Goal: Task Accomplishment & Management: Manage account settings

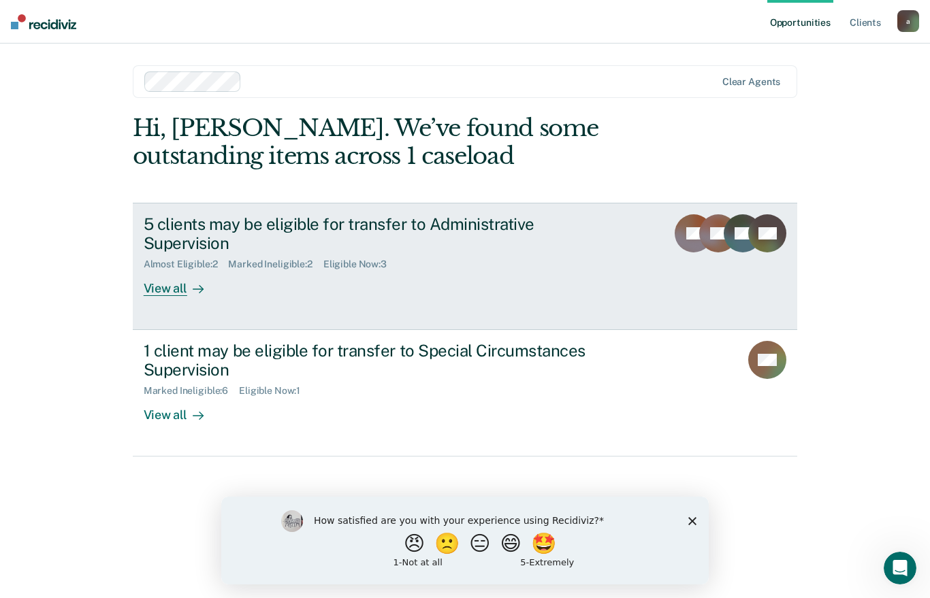
click at [639, 250] on div "5 clients may be eligible for transfer to Administrative Supervision Almost Eli…" at bounding box center [399, 255] width 511 height 82
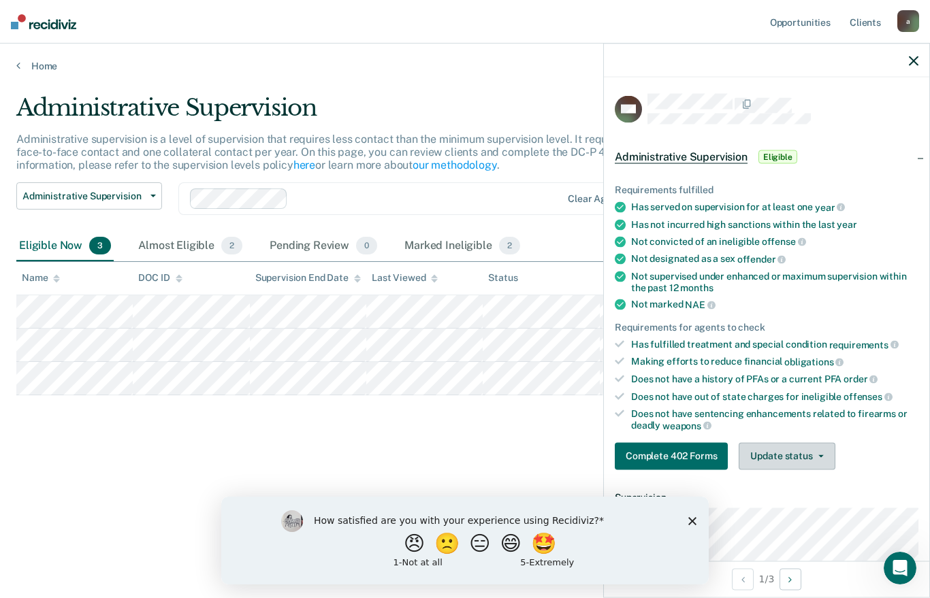
click at [818, 455] on icon "button" at bounding box center [820, 456] width 5 height 3
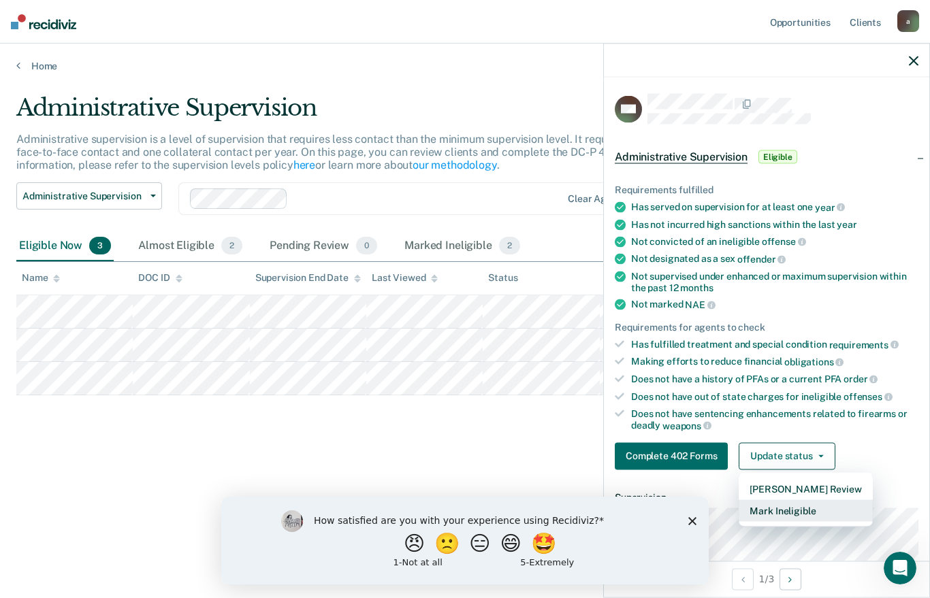
click at [814, 505] on button "Mark Ineligible" at bounding box center [805, 511] width 133 height 22
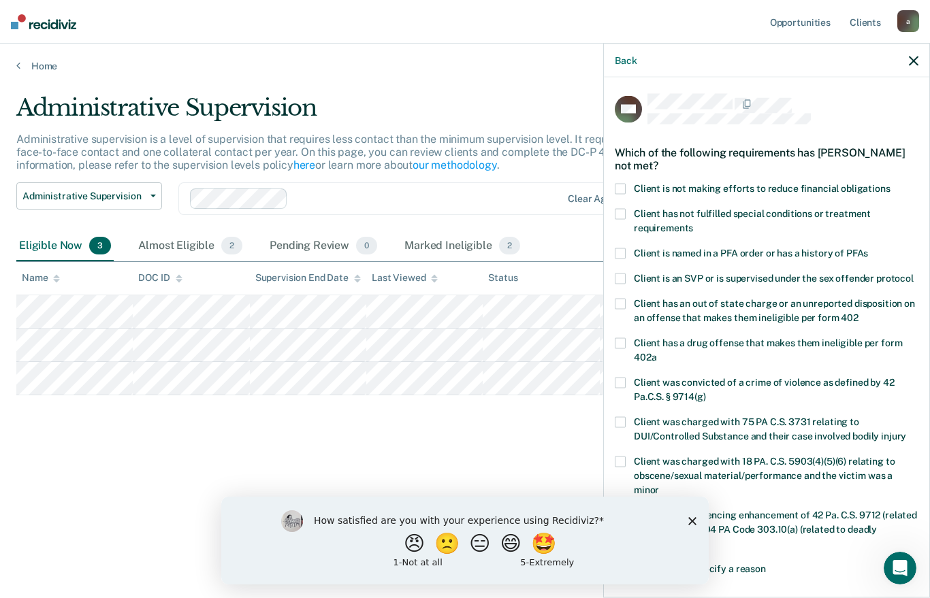
click at [631, 184] on label "Client is not making efforts to reduce financial obligations" at bounding box center [767, 190] width 304 height 14
click at [891, 183] on input "Client is not making efforts to reduce financial obligations" at bounding box center [891, 183] width 0 height 0
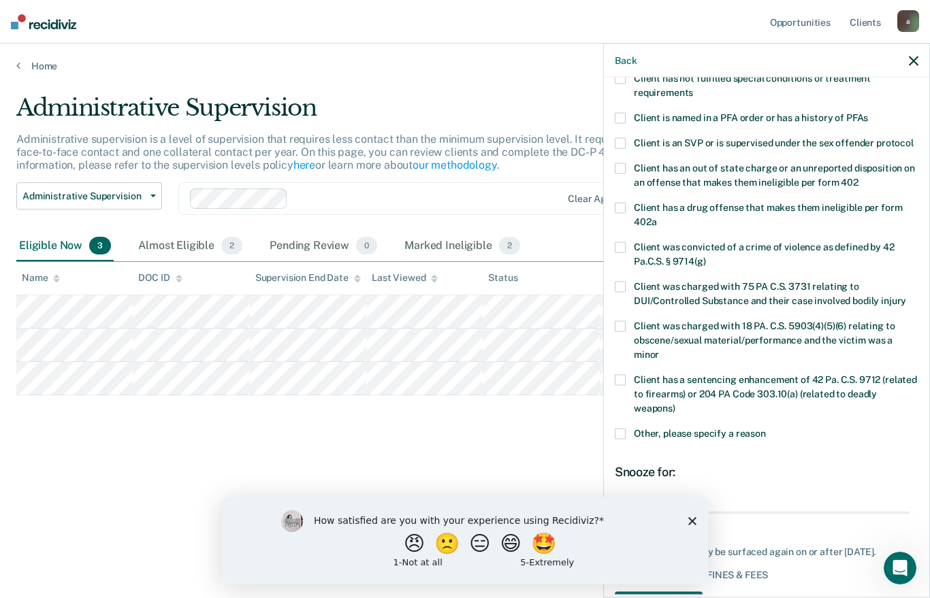
scroll to position [143, 0]
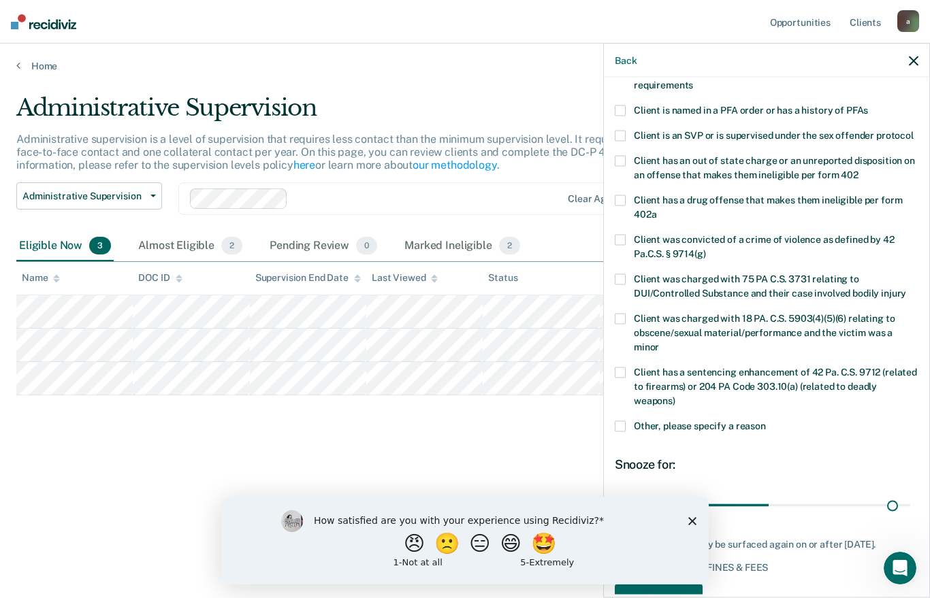
type input "180"
click at [692, 521] on polygon "Close survey" at bounding box center [692, 521] width 8 height 8
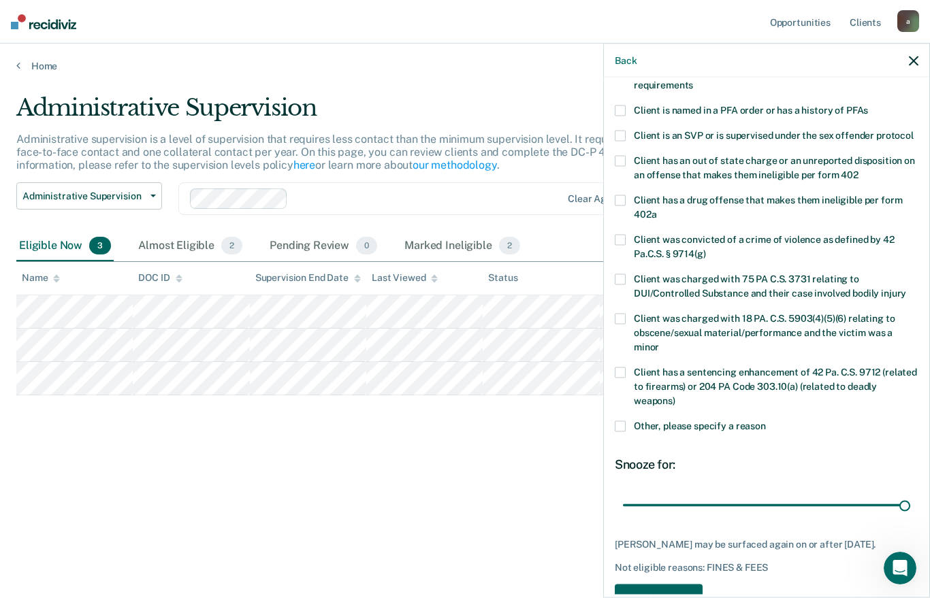
click at [671, 584] on button "Save" at bounding box center [659, 598] width 88 height 28
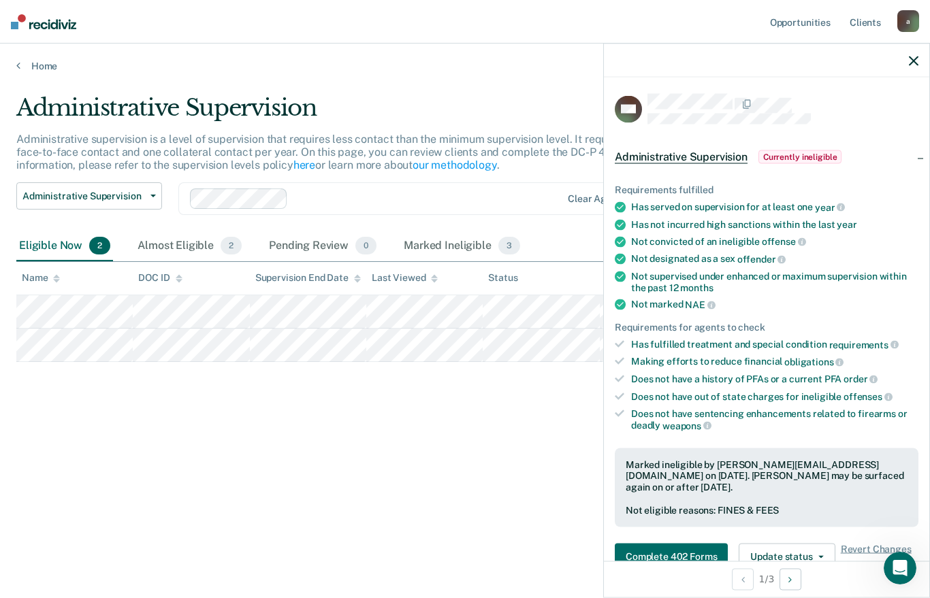
scroll to position [0, 0]
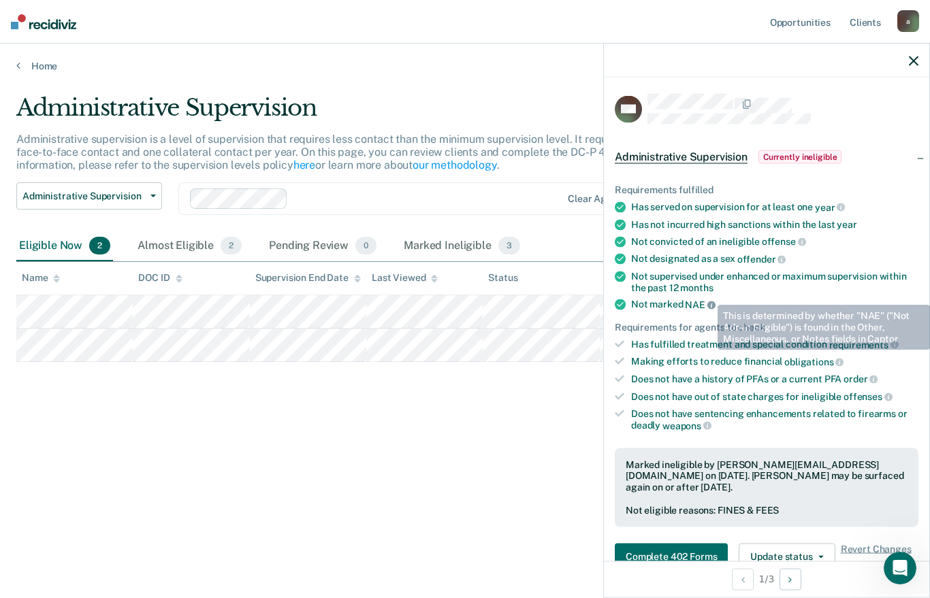
click at [707, 301] on icon at bounding box center [711, 305] width 8 height 8
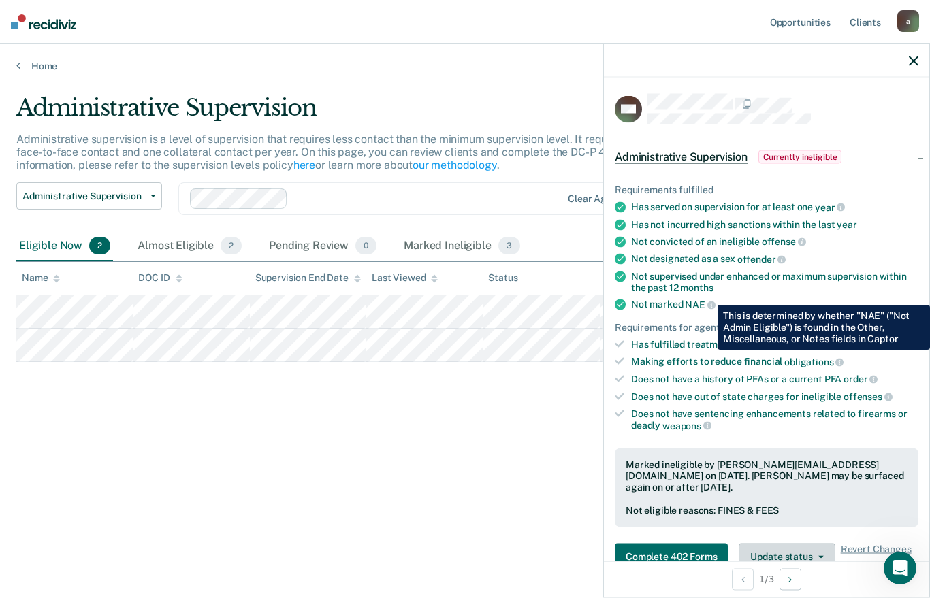
click at [799, 543] on button "Update status" at bounding box center [787, 556] width 96 height 27
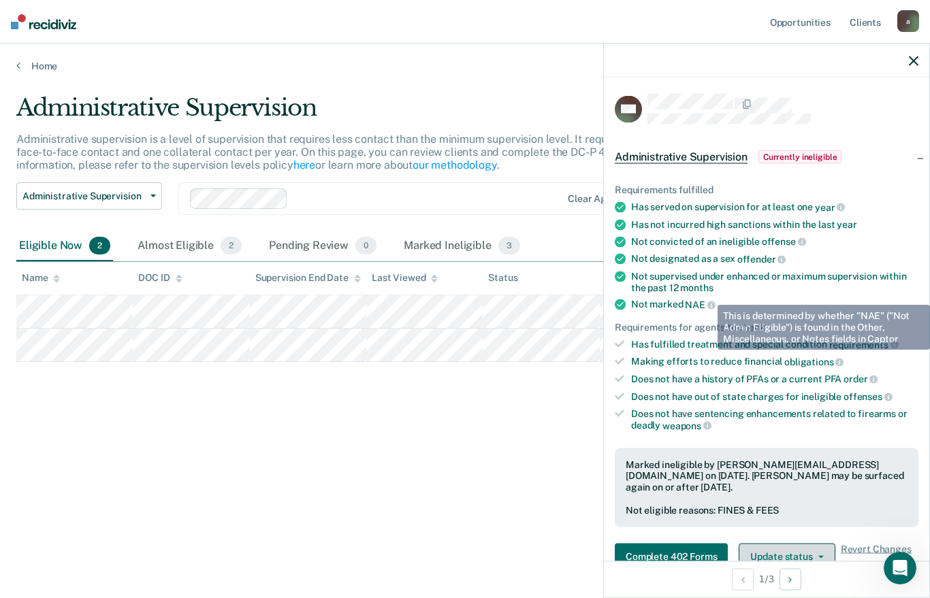
scroll to position [10, 0]
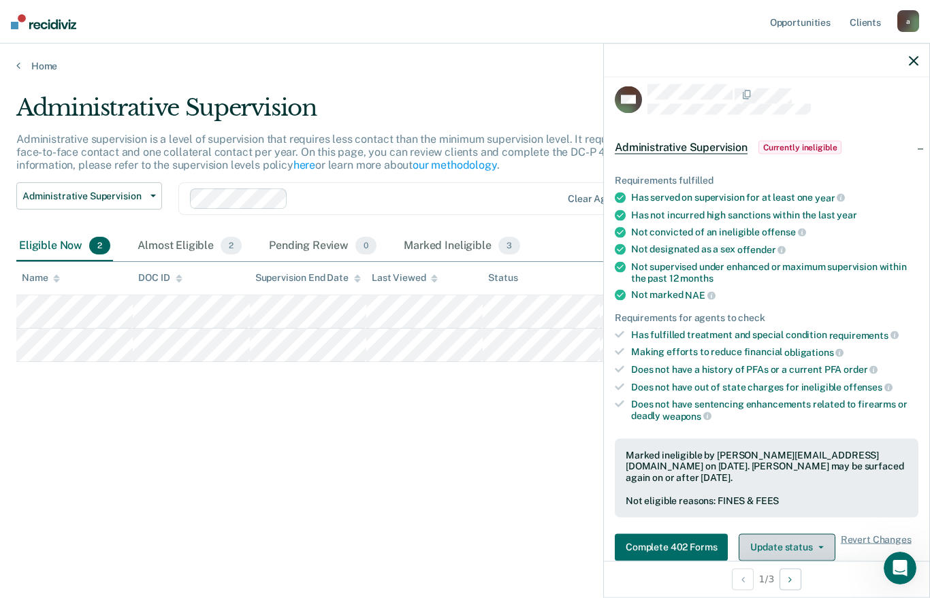
click at [791, 534] on button "Update status" at bounding box center [787, 547] width 96 height 27
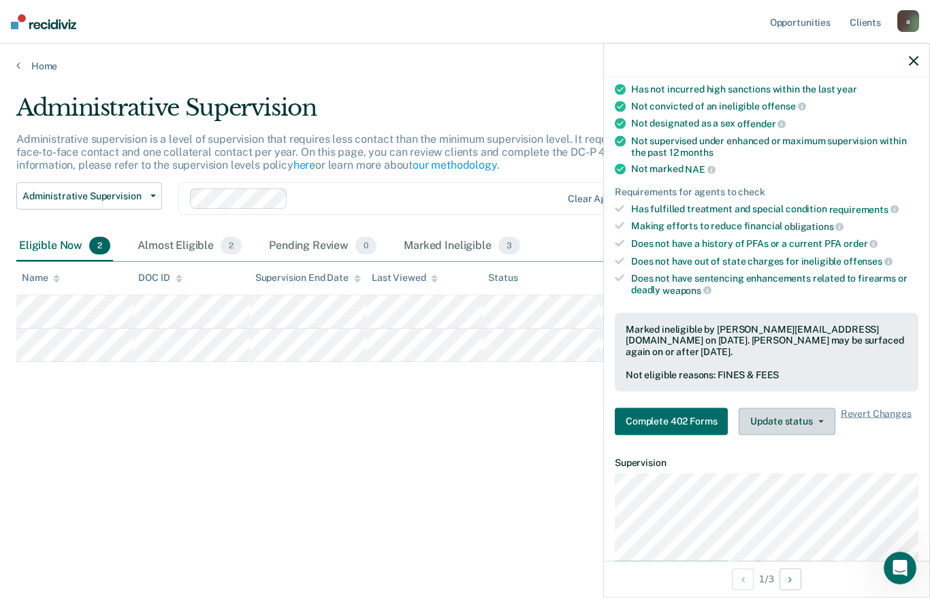
scroll to position [136, 0]
click at [810, 407] on button "Update status" at bounding box center [787, 420] width 96 height 27
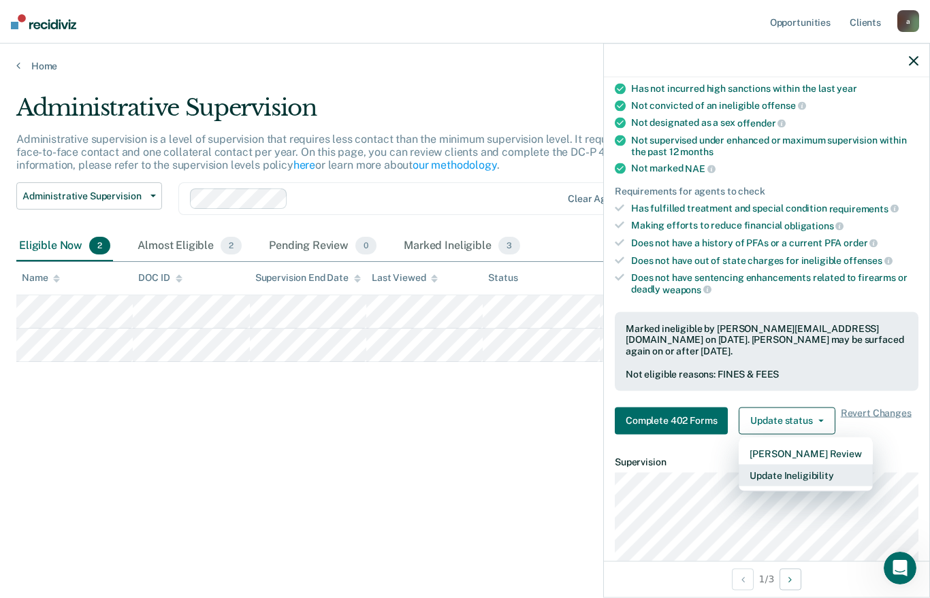
click at [808, 464] on button "Update Ineligibility" at bounding box center [805, 475] width 133 height 22
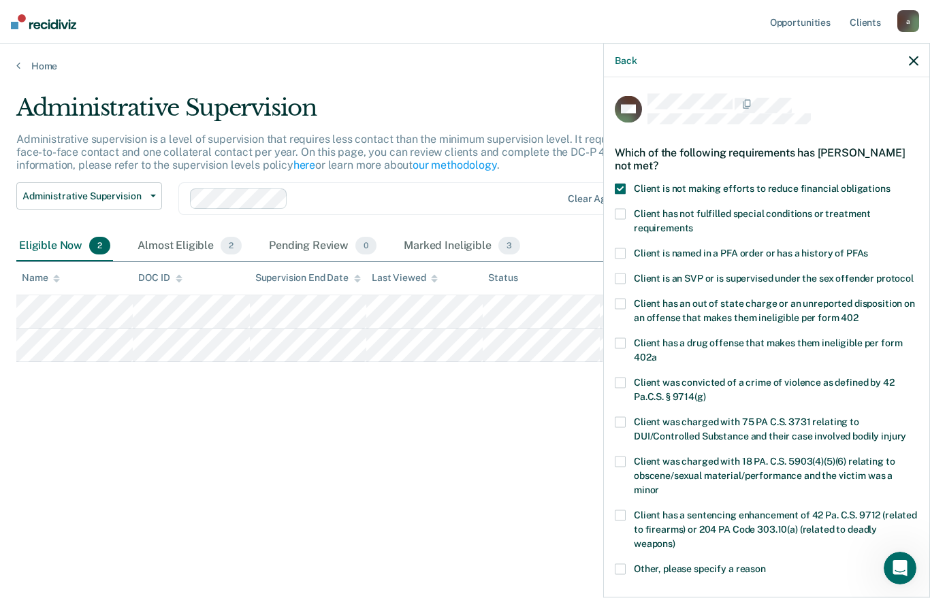
scroll to position [0, 0]
click at [628, 183] on label "Client is not making efforts to reduce financial obligations" at bounding box center [767, 190] width 304 height 14
click at [891, 183] on input "Client is not making efforts to reduce financial obligations" at bounding box center [891, 183] width 0 height 0
click at [626, 183] on label "Client is not making efforts to reduce financial obligations" at bounding box center [767, 190] width 304 height 14
click at [891, 183] on input "Client is not making efforts to reduce financial obligations" at bounding box center [891, 183] width 0 height 0
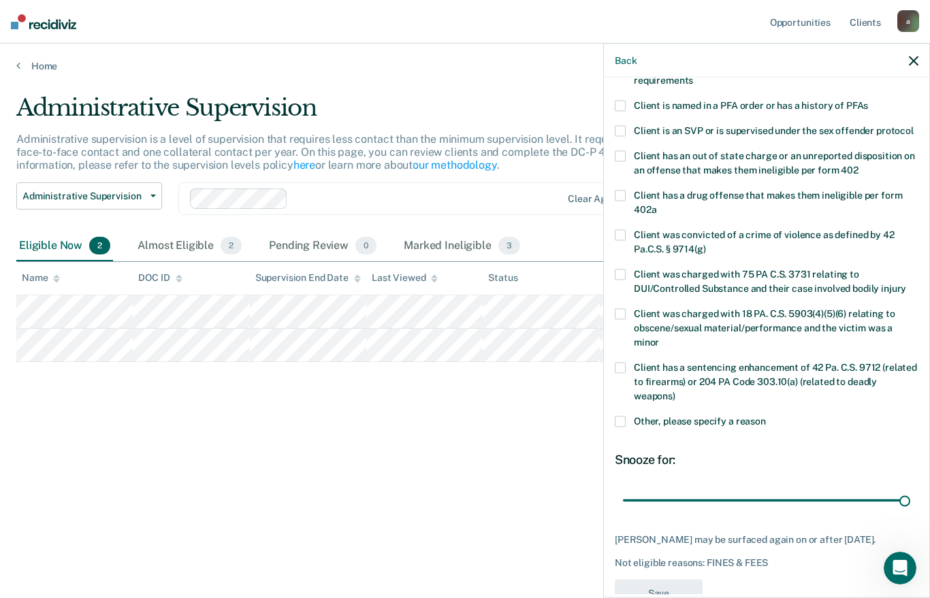
scroll to position [147, 0]
click at [916, 54] on button "button" at bounding box center [914, 60] width 10 height 12
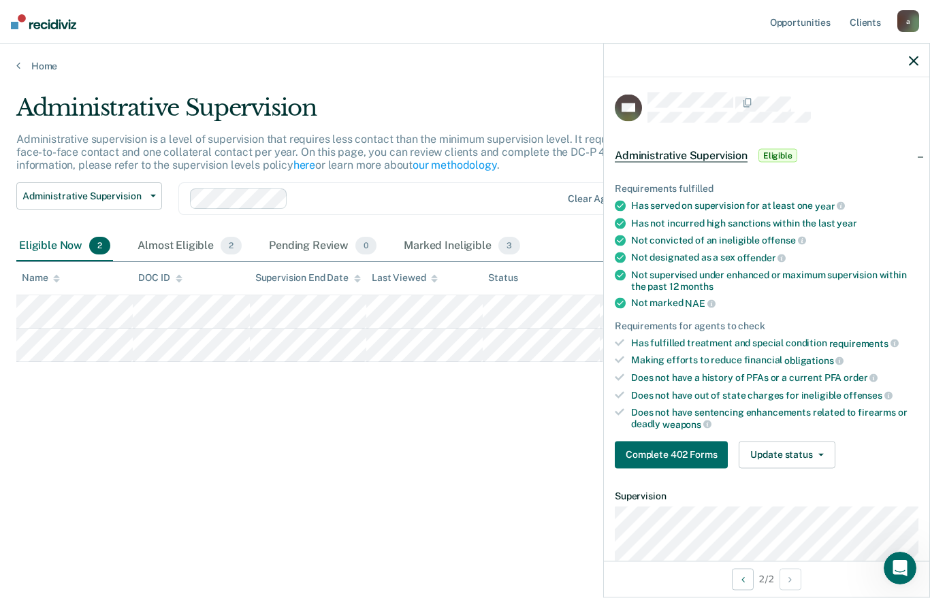
scroll to position [2, 0]
click at [182, 254] on div "Almost Eligible 2" at bounding box center [190, 247] width 110 height 30
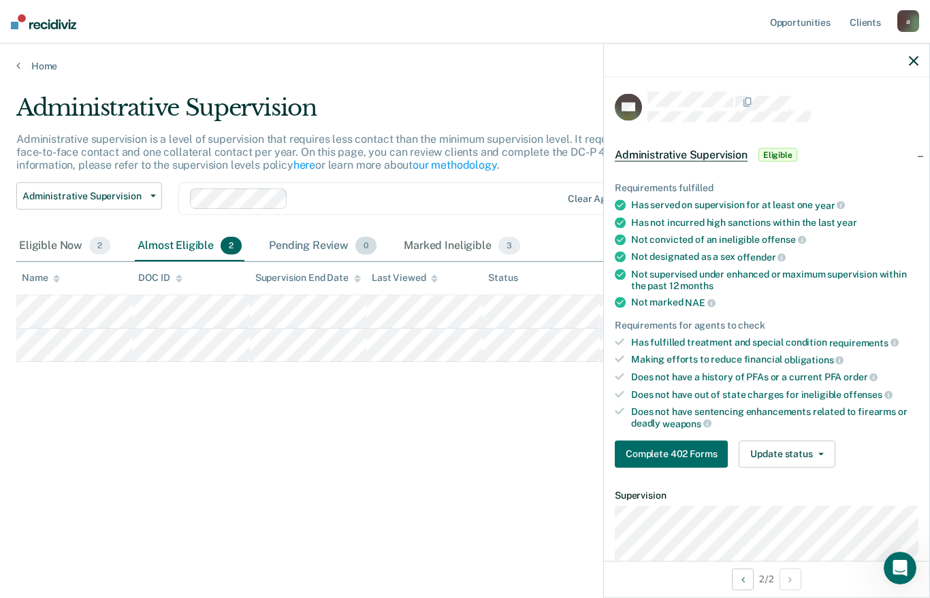
click at [281, 240] on div "Pending Review 0" at bounding box center [322, 247] width 113 height 30
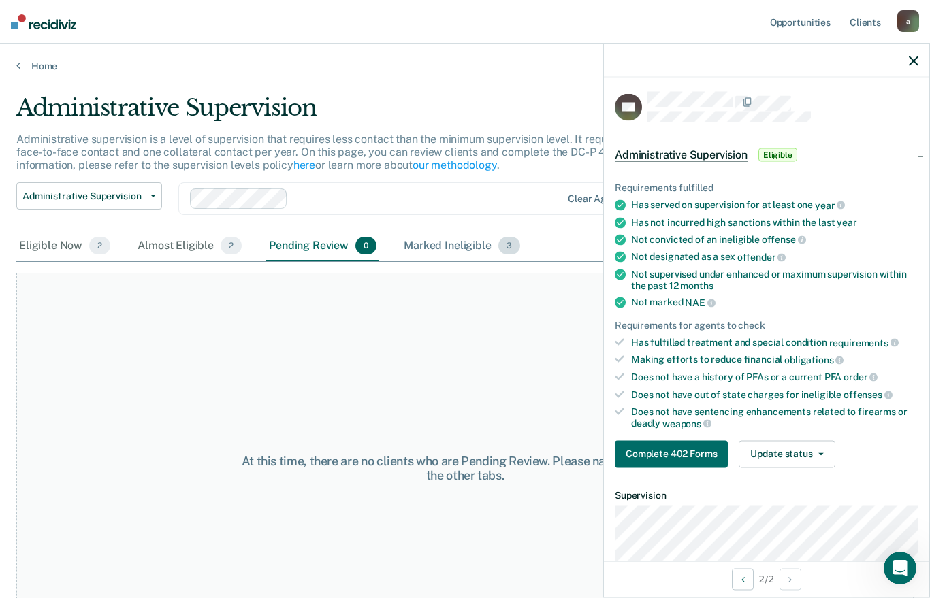
click at [440, 241] on div "Marked Ineligible 3" at bounding box center [462, 247] width 122 height 30
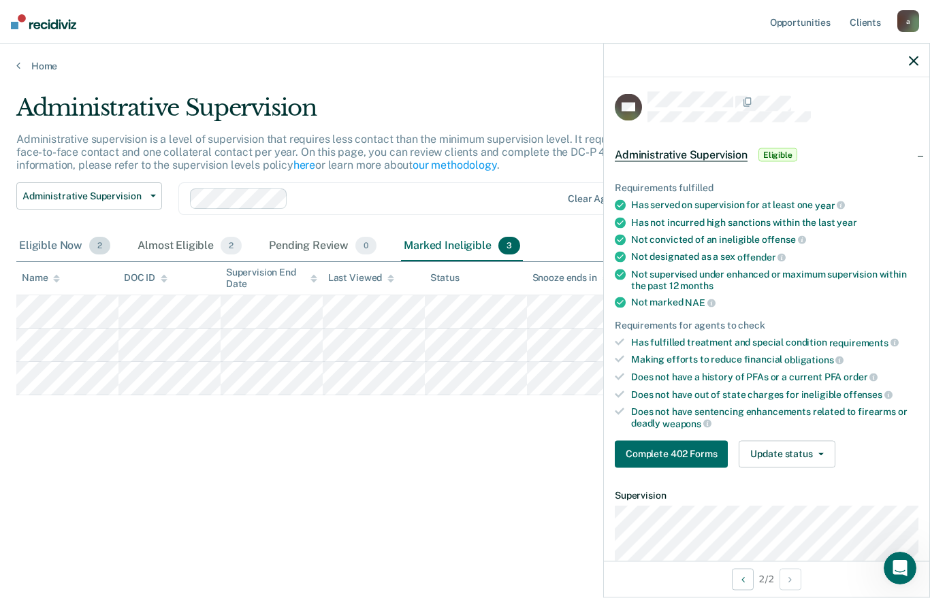
click at [76, 245] on div "Eligible Now 2" at bounding box center [64, 247] width 97 height 30
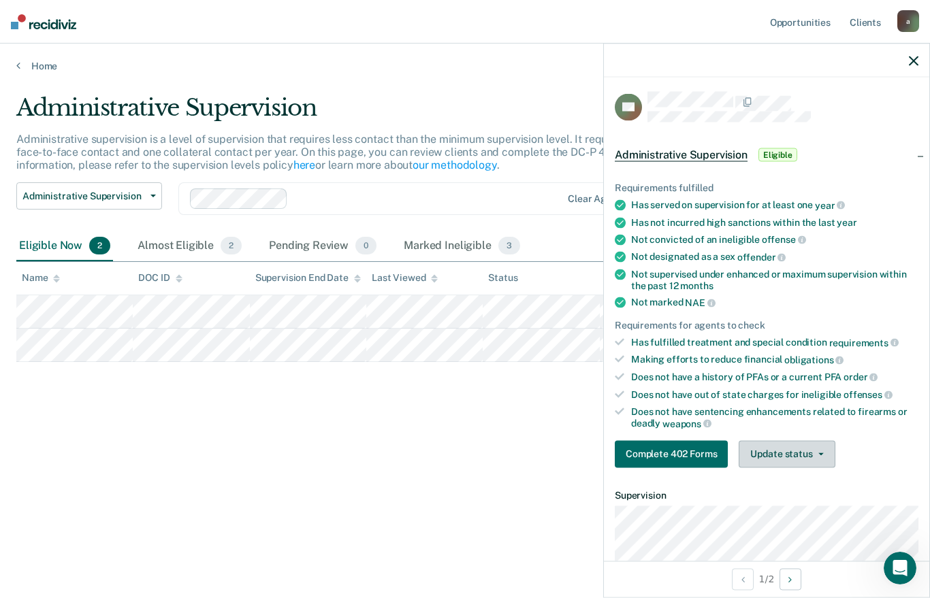
click at [813, 453] on span "button" at bounding box center [818, 454] width 11 height 3
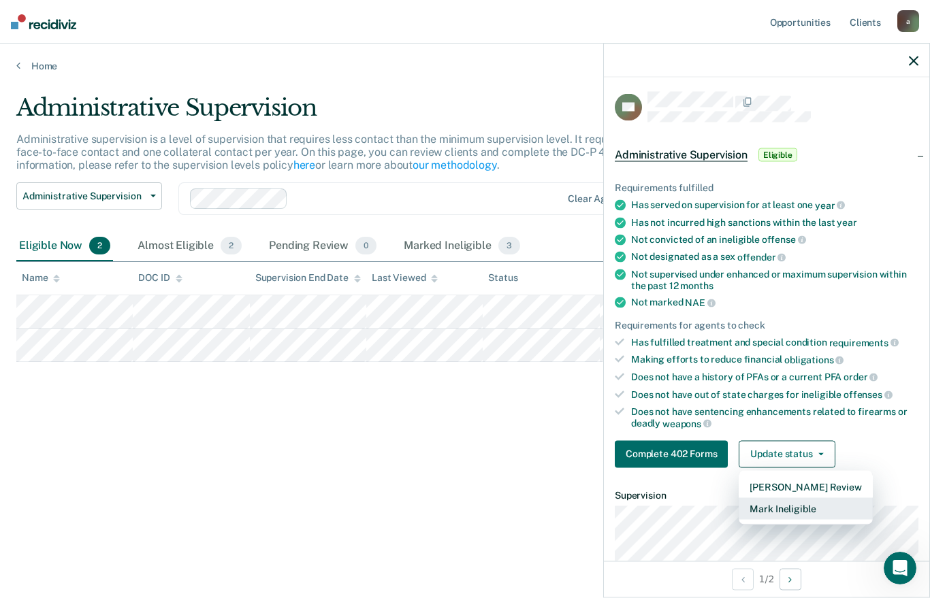
click at [797, 502] on button "Mark Ineligible" at bounding box center [805, 509] width 133 height 22
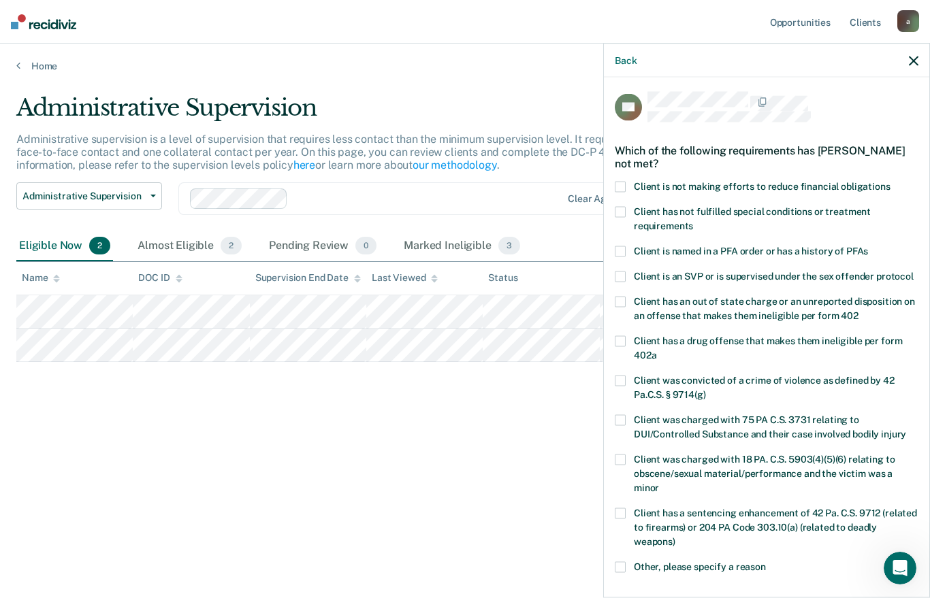
click at [616, 183] on span at bounding box center [620, 186] width 11 height 11
click at [891, 181] on input "Client is not making efforts to reduce financial obligations" at bounding box center [891, 181] width 0 height 0
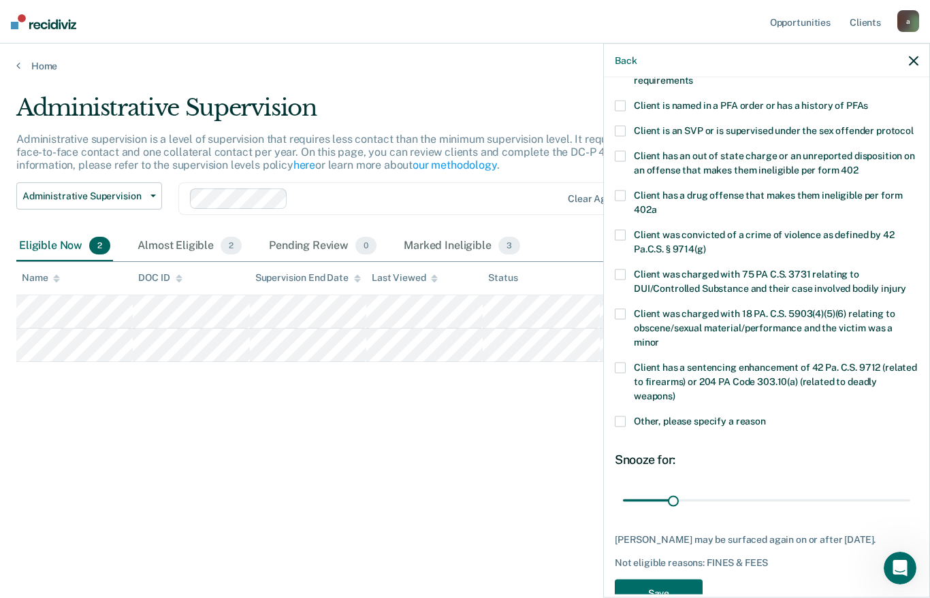
scroll to position [147, 0]
type input "180"
click at [665, 580] on button "Save" at bounding box center [659, 594] width 88 height 28
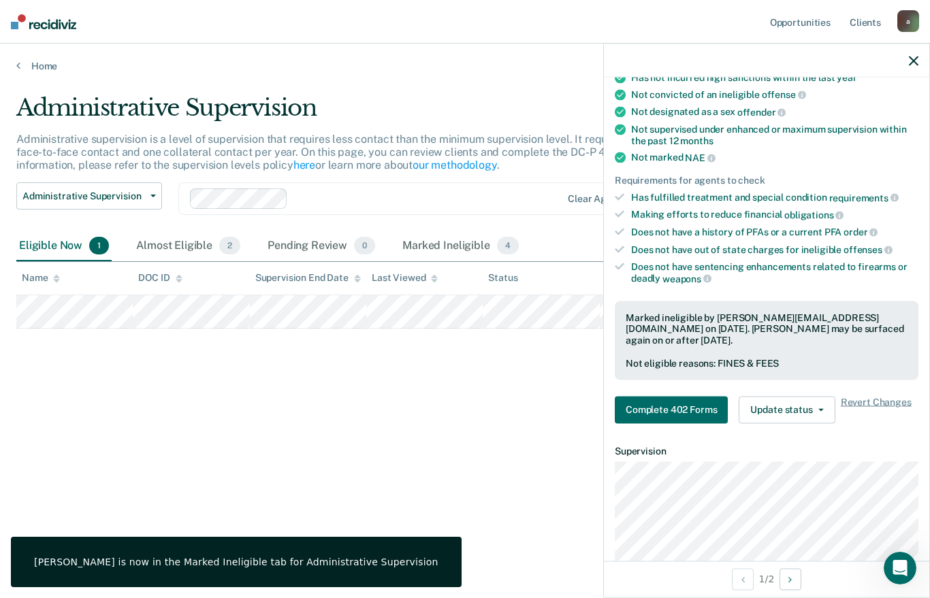
click at [196, 385] on div "Administrative Supervision Administrative supervision is a level of supervision…" at bounding box center [464, 295] width 897 height 402
click at [117, 191] on span "Administrative Supervision" at bounding box center [83, 197] width 123 height 12
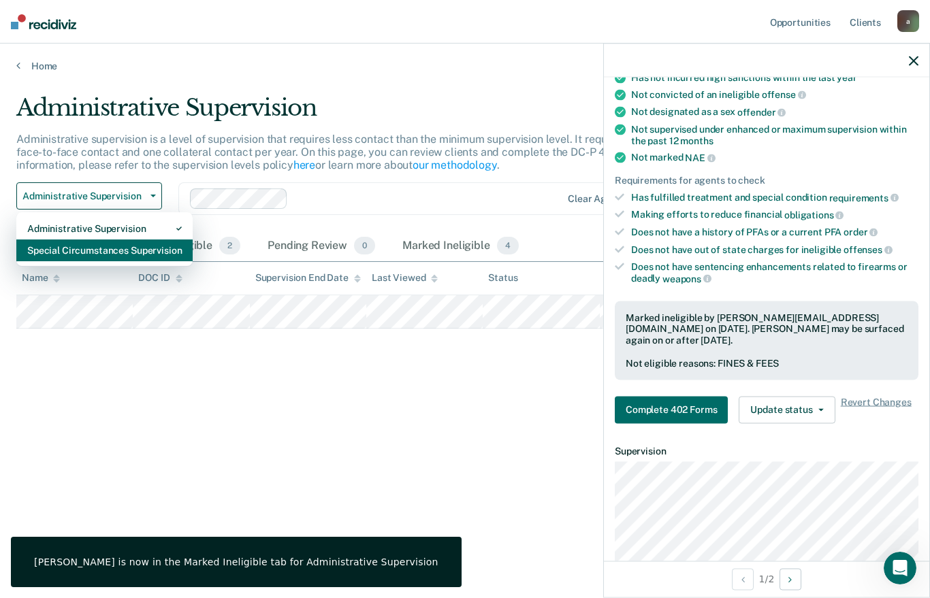
click at [103, 254] on div "Special Circumstances Supervision" at bounding box center [104, 251] width 155 height 22
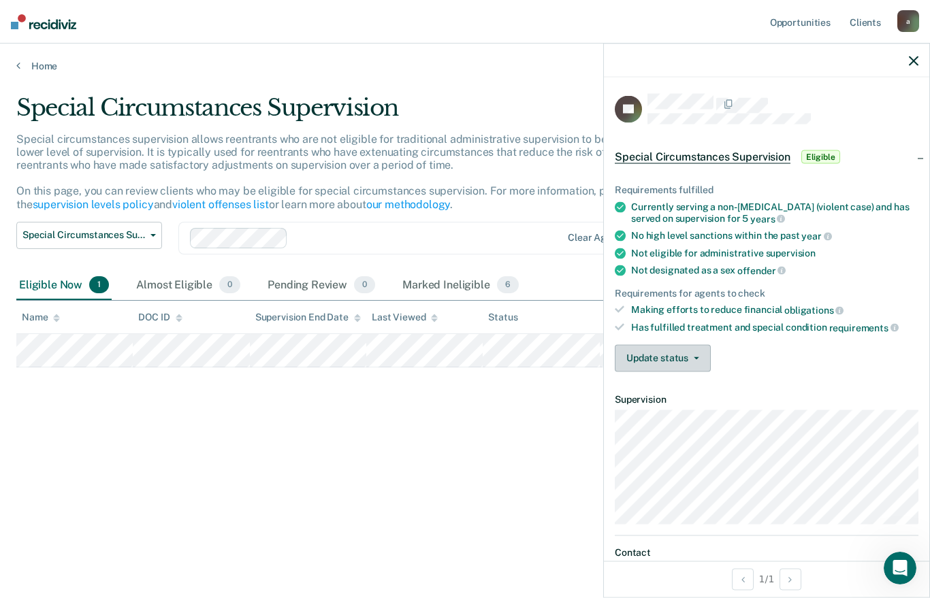
click at [707, 345] on button "Update status" at bounding box center [663, 358] width 96 height 27
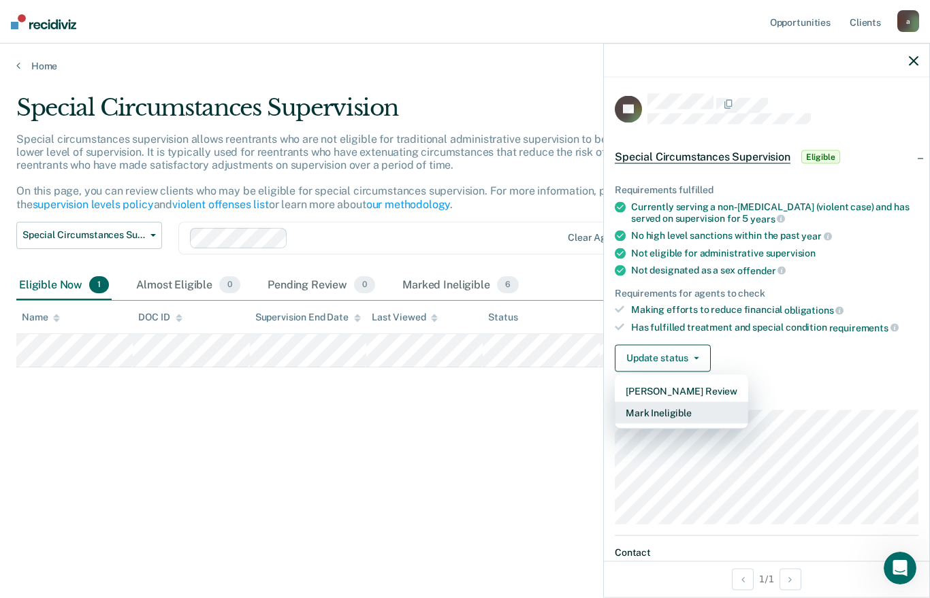
click at [727, 407] on button "Mark Ineligible" at bounding box center [681, 413] width 133 height 22
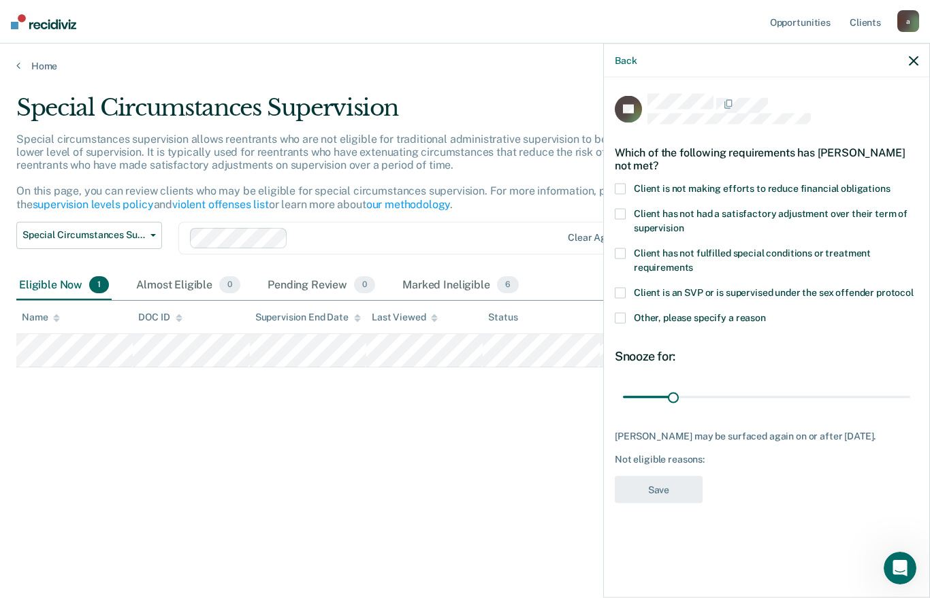
click at [631, 183] on label "Client is not making efforts to reduce financial obligations" at bounding box center [767, 190] width 304 height 14
click at [891, 183] on input "Client is not making efforts to reduce financial obligations" at bounding box center [891, 183] width 0 height 0
click at [626, 213] on label "Client has not had a satisfactory adjustment over their term of supervision" at bounding box center [767, 222] width 304 height 29
click at [684, 223] on input "Client has not had a satisfactory adjustment over their term of supervision" at bounding box center [684, 223] width 0 height 0
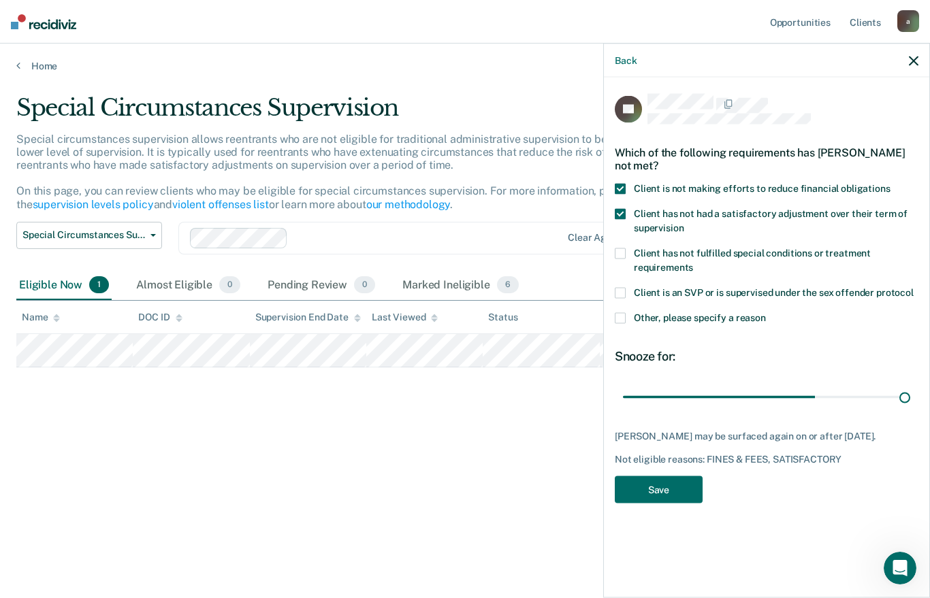
type input "180"
click at [665, 478] on button "Save" at bounding box center [659, 490] width 88 height 28
